Goal: Check status: Check status

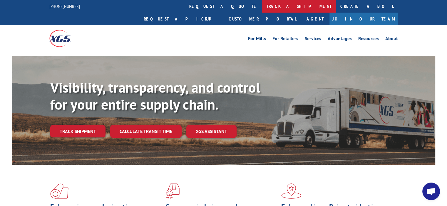
click at [262, 8] on link "track a shipment" at bounding box center [299, 6] width 74 height 13
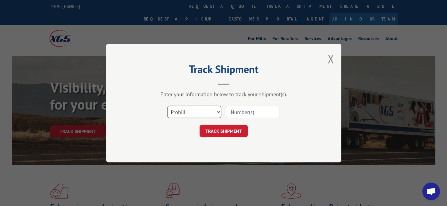
click at [220, 109] on select "Select category... Probill BOL PO" at bounding box center [194, 112] width 54 height 12
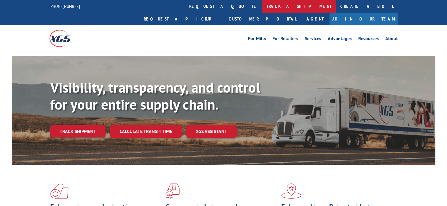
click at [262, 6] on link "track a shipment" at bounding box center [299, 6] width 74 height 13
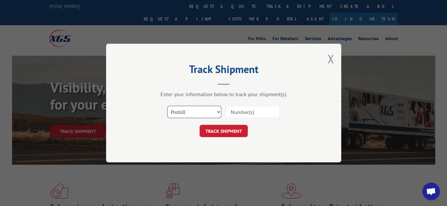
click at [201, 108] on select "Select category... Probill BOL PO" at bounding box center [194, 112] width 54 height 12
select select "bol"
click at [167, 106] on select "Select category... Probill BOL PO" at bounding box center [194, 112] width 54 height 12
paste input "4084941"
type input "4084941"
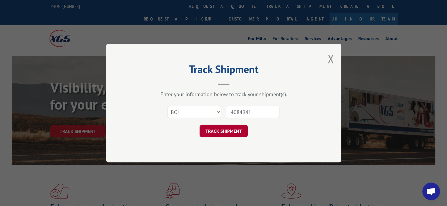
click at [230, 131] on button "TRACK SHIPMENT" at bounding box center [223, 131] width 48 height 12
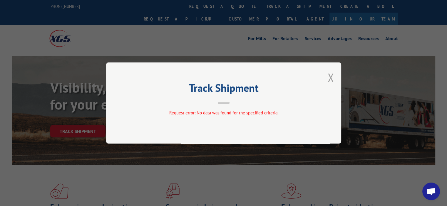
click at [328, 76] on button "Close modal" at bounding box center [330, 78] width 6 height 16
